Goal: Information Seeking & Learning: Find specific fact

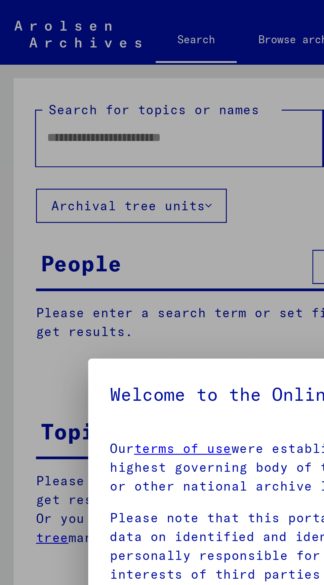
click at [96, 52] on div at bounding box center [162, 292] width 324 height 585
click at [66, 48] on div at bounding box center [162, 292] width 324 height 585
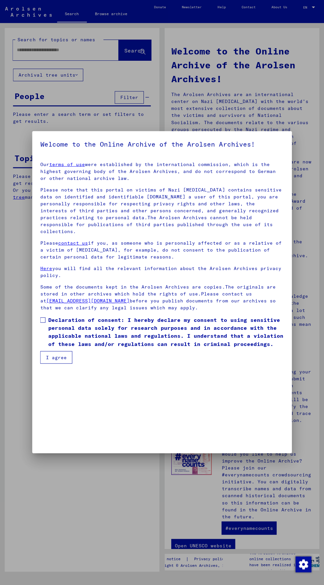
scroll to position [30, 0]
click at [57, 364] on button "I agree" at bounding box center [56, 357] width 32 height 13
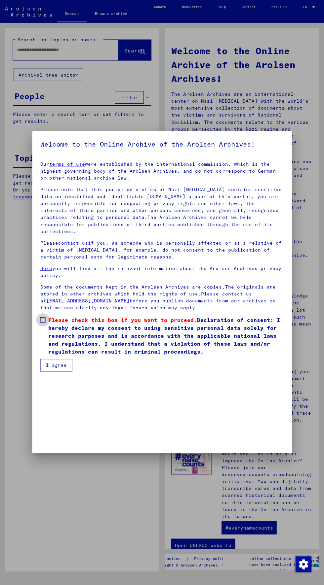
scroll to position [64, 0]
click at [63, 449] on mat-dialog-container "Welcome to the Online Archive of the Arolsen Archives! Our terms of use were es…" at bounding box center [161, 293] width 259 height 322
click at [55, 317] on span "Please check this box if you want to proceed." at bounding box center [122, 320] width 149 height 7
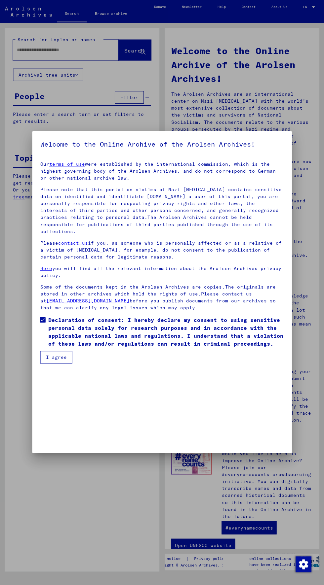
click at [57, 364] on button "I agree" at bounding box center [56, 357] width 32 height 13
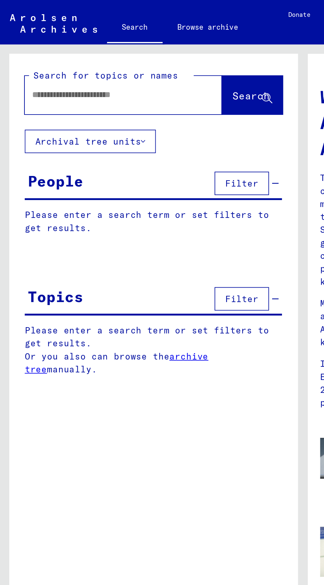
click at [80, 49] on input "text" at bounding box center [58, 50] width 82 height 7
type input "**********"
click at [130, 50] on span "Search" at bounding box center [134, 51] width 20 height 7
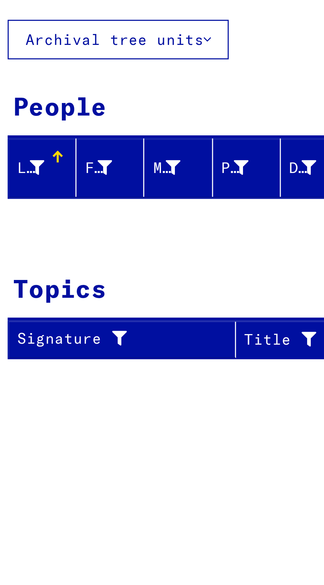
click at [21, 114] on div "Last Name" at bounding box center [20, 116] width 9 height 7
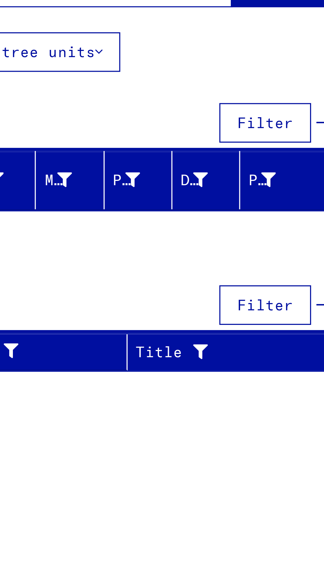
click at [131, 96] on span "Filter" at bounding box center [129, 98] width 18 height 6
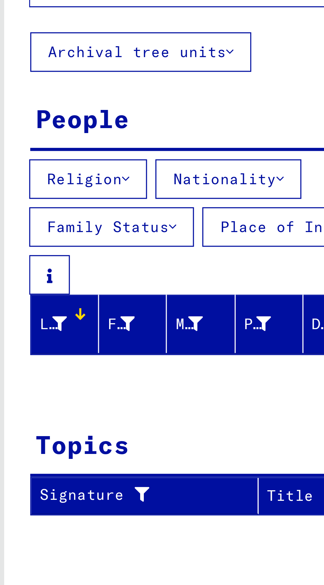
click at [81, 117] on button "Nationality" at bounding box center [76, 116] width 46 height 13
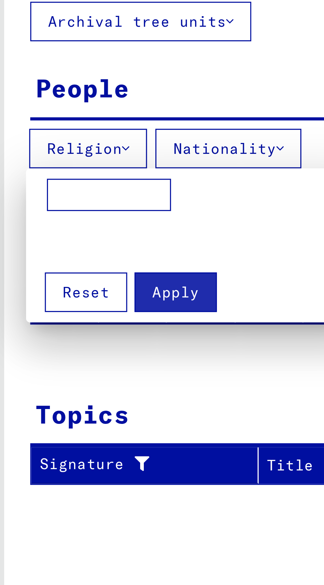
click at [76, 117] on div at bounding box center [162, 292] width 324 height 585
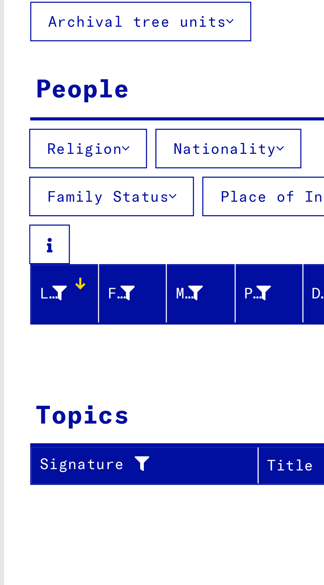
click at [35, 116] on button "Religion" at bounding box center [31, 116] width 37 height 13
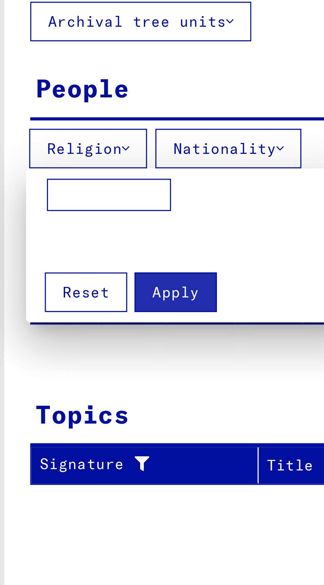
click at [46, 132] on input at bounding box center [37, 130] width 39 height 11
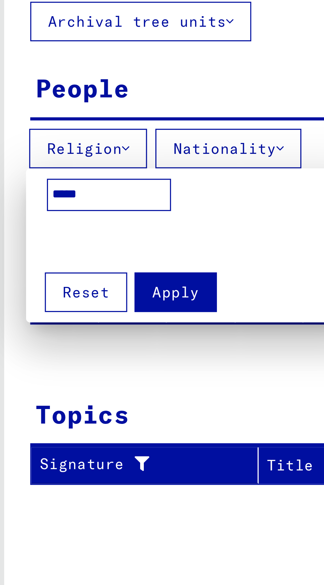
type input "******"
click at [68, 116] on div at bounding box center [162, 292] width 324 height 585
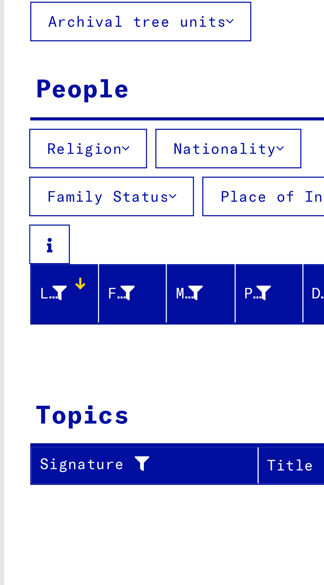
click at [69, 116] on button "Nationality" at bounding box center [76, 116] width 46 height 13
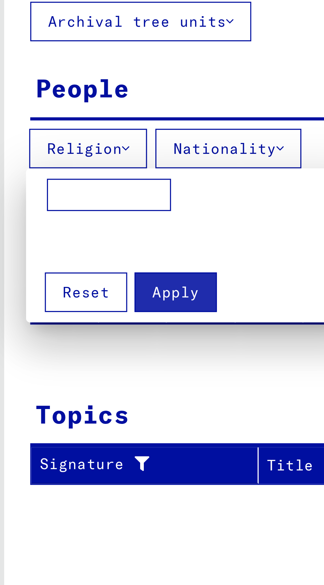
click at [41, 129] on input at bounding box center [37, 130] width 39 height 11
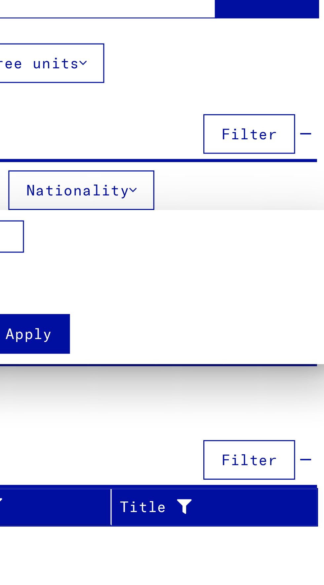
type input "*******"
click at [117, 116] on div at bounding box center [162, 292] width 324 height 585
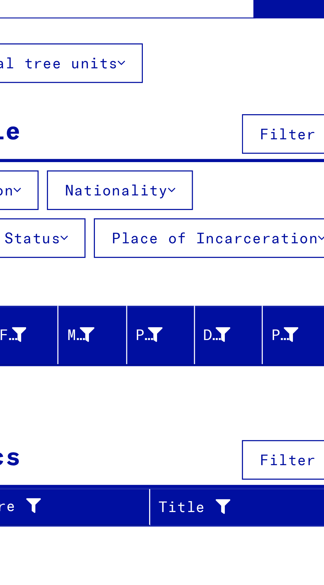
click at [65, 125] on button "Family Status" at bounding box center [39, 131] width 52 height 13
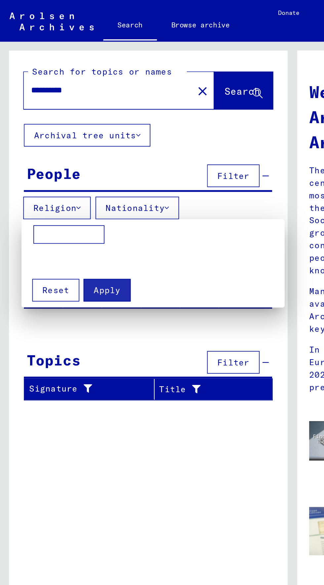
click at [117, 114] on div at bounding box center [162, 292] width 324 height 585
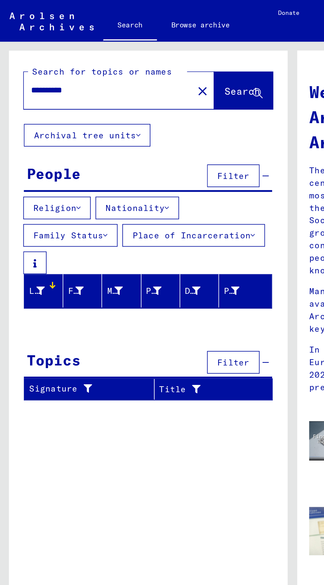
click at [65, 125] on button "Family Status" at bounding box center [39, 131] width 52 height 13
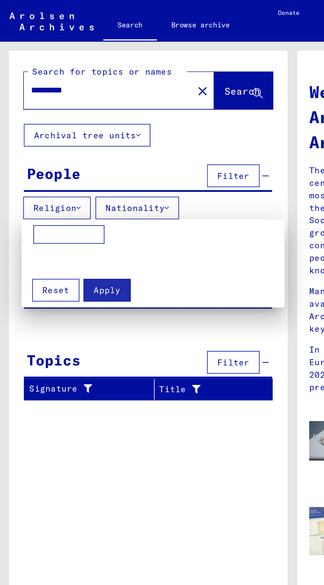
click at [31, 133] on input at bounding box center [37, 130] width 39 height 11
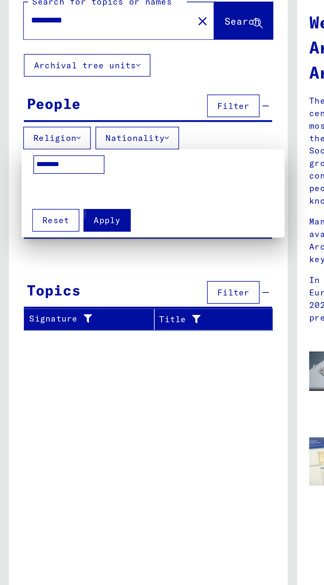
type input "*******"
click at [61, 160] on span "Apply" at bounding box center [59, 161] width 15 height 6
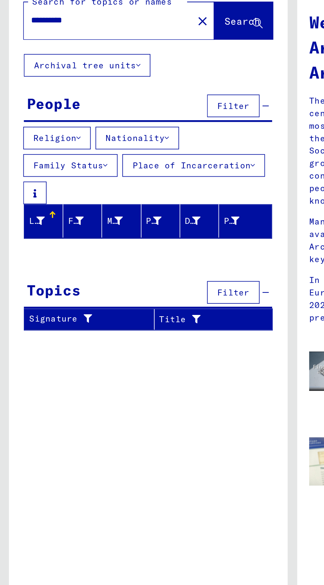
click at [135, 198] on span "Filter" at bounding box center [129, 201] width 18 height 6
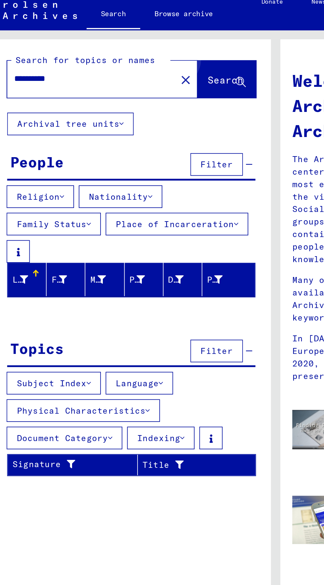
click at [132, 48] on button "Search" at bounding box center [135, 51] width 32 height 20
click at [136, 51] on span "Search" at bounding box center [134, 51] width 20 height 7
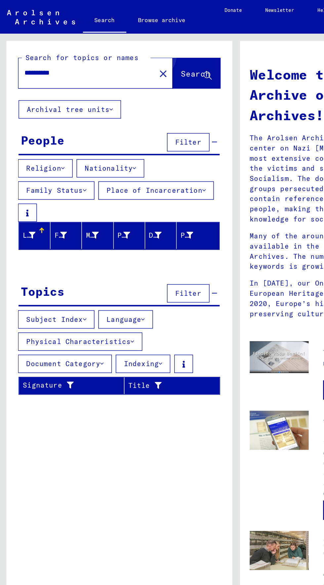
click at [132, 47] on button "Search" at bounding box center [135, 51] width 32 height 20
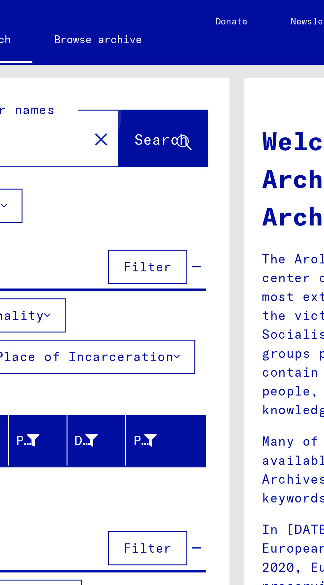
click at [134, 51] on span "Search" at bounding box center [134, 51] width 20 height 7
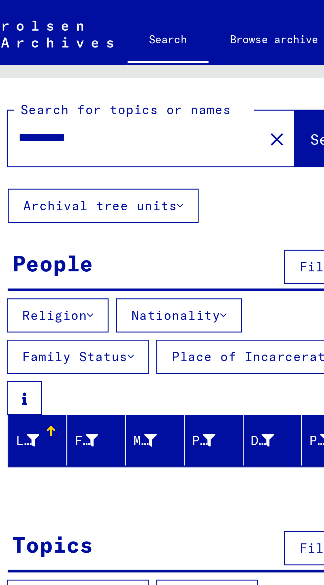
click at [61, 76] on button "Archival tree units" at bounding box center [48, 75] width 70 height 13
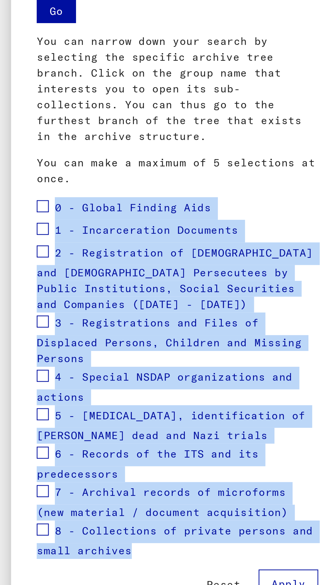
copy mat-tree "0 - Global Finding Aids 1 - Incarceration Documents 2 - Registration of [DEMOGR…"
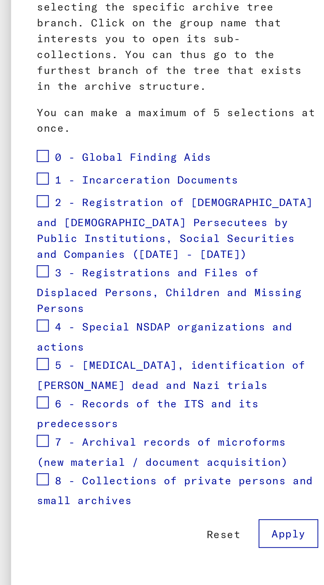
click at [41, 216] on span "2 - Registration of [DEMOGRAPHIC_DATA] and [DEMOGRAPHIC_DATA] Persecutees by Pu…" at bounding box center [83, 229] width 121 height 29
click at [24, 218] on span at bounding box center [25, 216] width 5 height 5
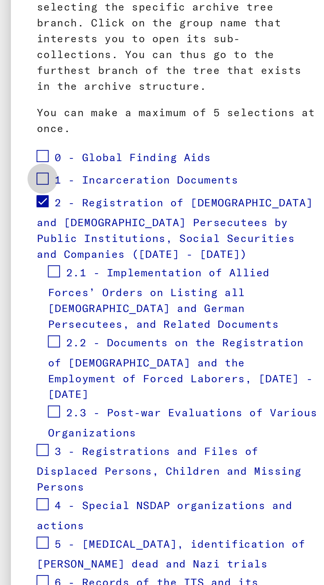
click at [23, 207] on span at bounding box center [25, 206] width 5 height 5
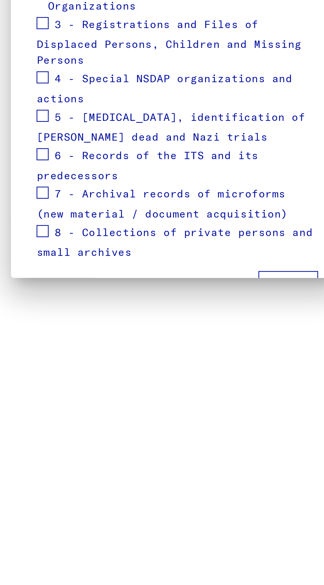
scroll to position [6, 0]
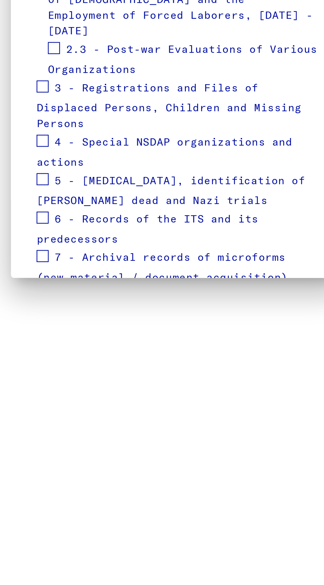
click at [129, 390] on div "7 - Archival records of microforms (new material / document acquisition)" at bounding box center [84, 398] width 123 height 17
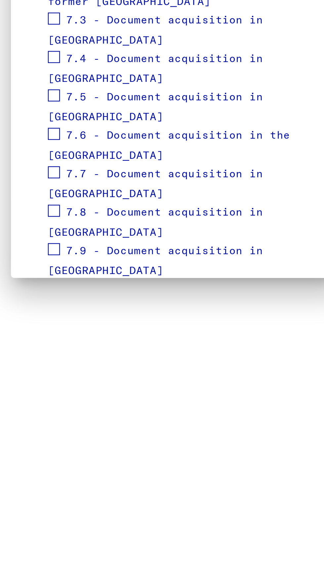
scroll to position [200, 0]
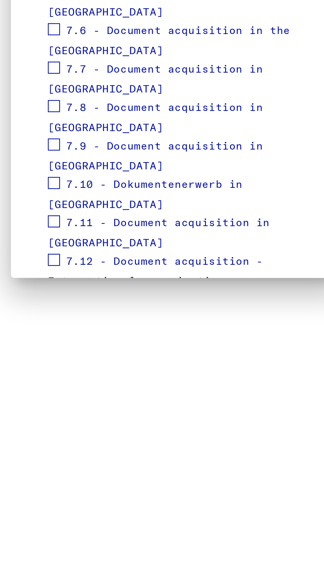
click at [114, 442] on div "7.13 - Document acquisition in the [GEOGRAPHIC_DATA]" at bounding box center [87, 450] width 118 height 17
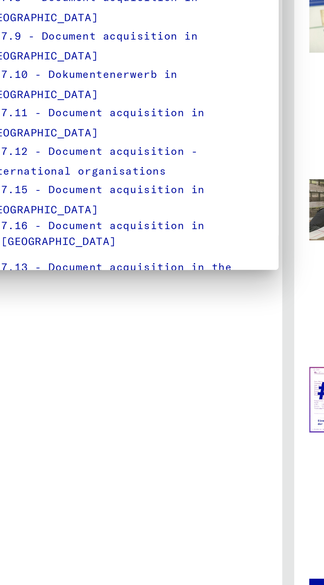
scroll to position [217, 0]
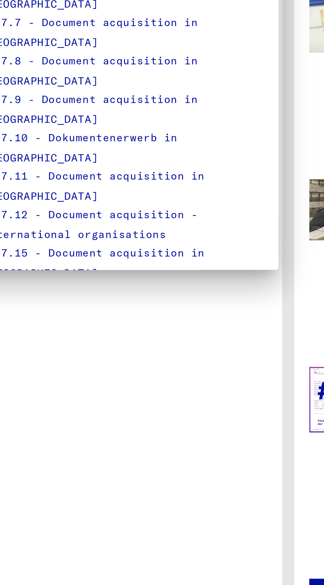
click at [134, 501] on span "Apply" at bounding box center [133, 504] width 15 height 6
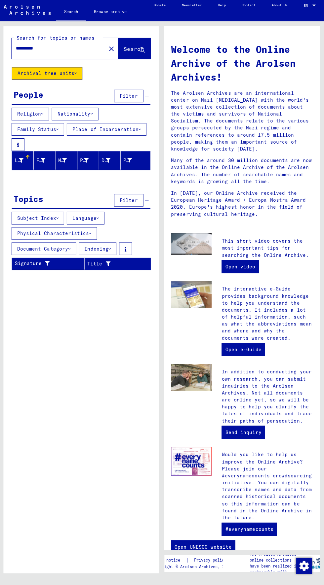
scroll to position [0, 0]
click at [134, 51] on span "Search" at bounding box center [134, 51] width 20 height 7
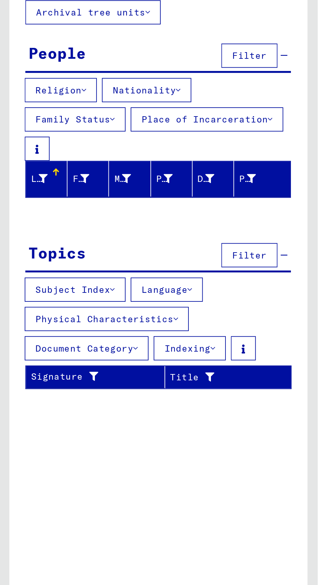
click at [129, 195] on button "Filter" at bounding box center [129, 201] width 29 height 13
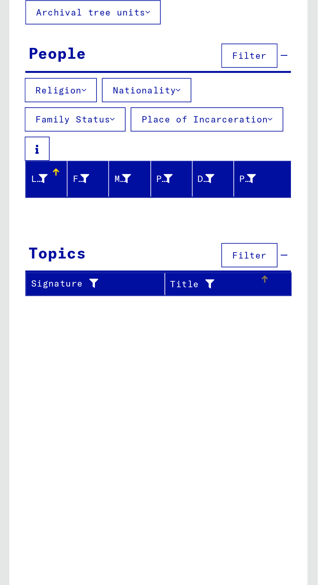
click at [117, 213] on div "Title" at bounding box center [111, 216] width 46 height 7
click at [115, 213] on div "Title" at bounding box center [111, 216] width 46 height 7
click at [53, 213] on div "Signature" at bounding box center [46, 216] width 61 height 7
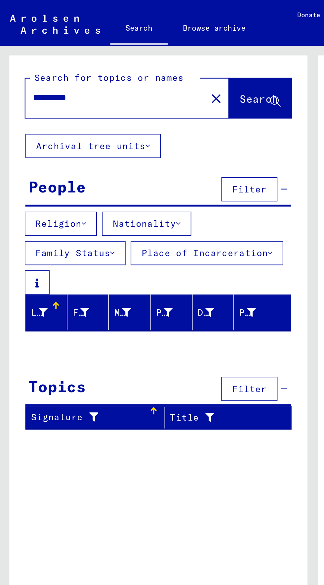
click at [67, 76] on button "Archival tree units" at bounding box center [48, 75] width 70 height 13
